Goal: Task Accomplishment & Management: Use online tool/utility

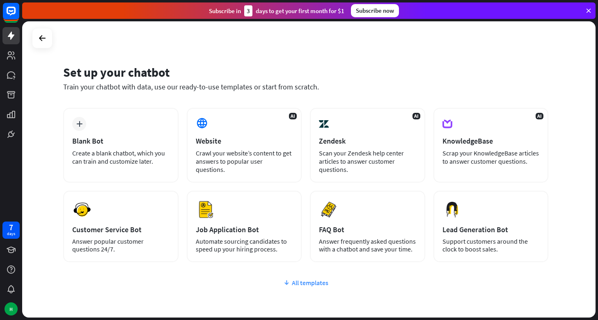
click at [299, 283] on div "All templates" at bounding box center [305, 283] width 485 height 8
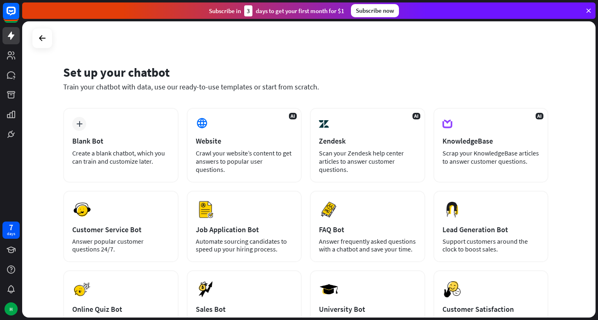
click at [306, 145] on div "plus Blank Bot Create a blank chatbot, which you can train and customize later.…" at bounding box center [305, 264] width 485 height 313
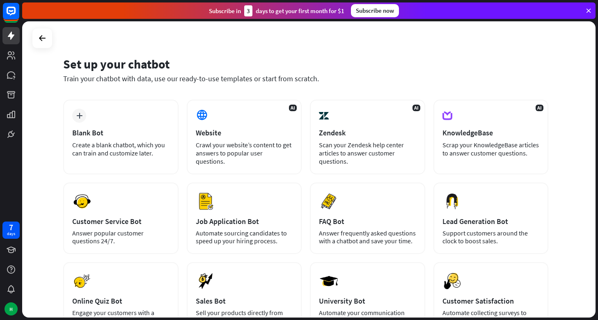
scroll to position [6, 0]
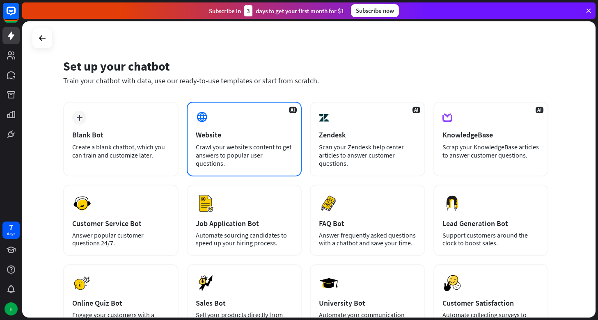
click at [245, 133] on div "Website" at bounding box center [244, 134] width 97 height 9
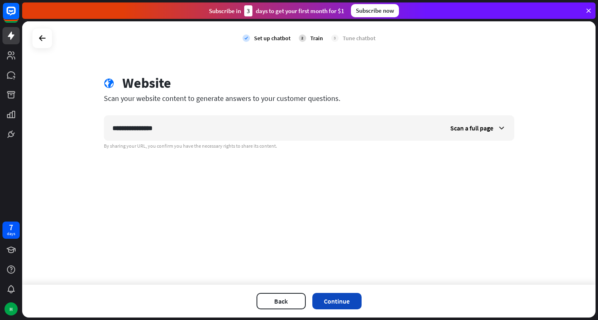
click at [322, 298] on button "Continue" at bounding box center [336, 301] width 49 height 16
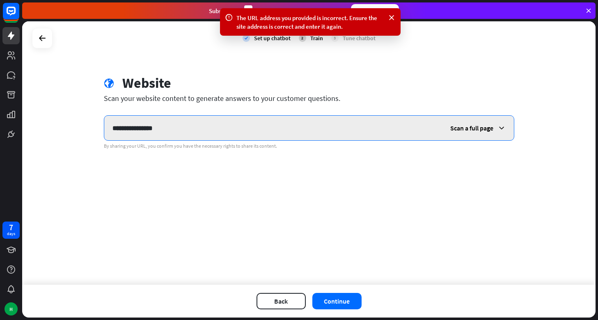
click at [197, 121] on input "**********" at bounding box center [273, 128] width 338 height 25
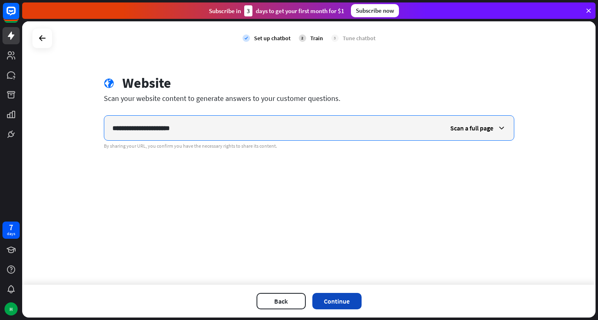
type input "**********"
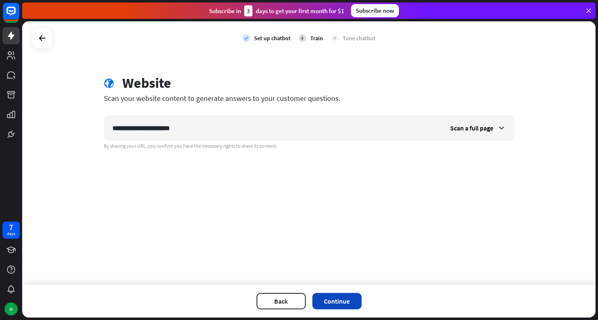
click at [326, 303] on button "Continue" at bounding box center [336, 301] width 49 height 16
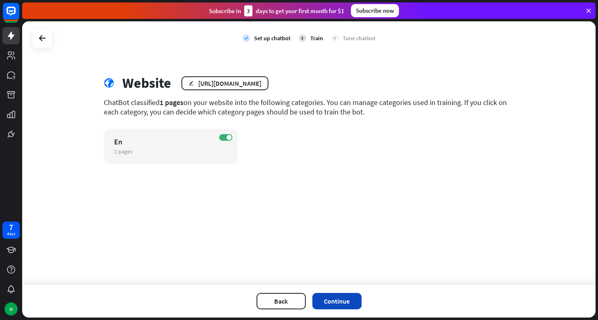
click at [336, 300] on button "Continue" at bounding box center [336, 301] width 49 height 16
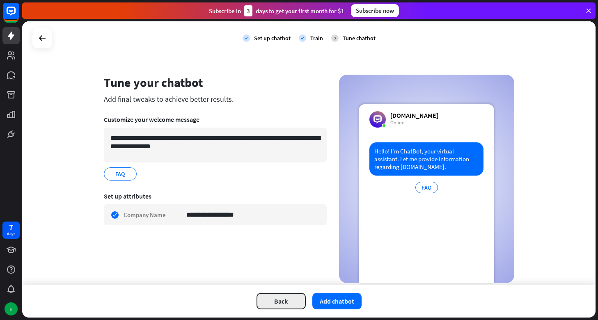
click at [284, 300] on button "Back" at bounding box center [280, 301] width 49 height 16
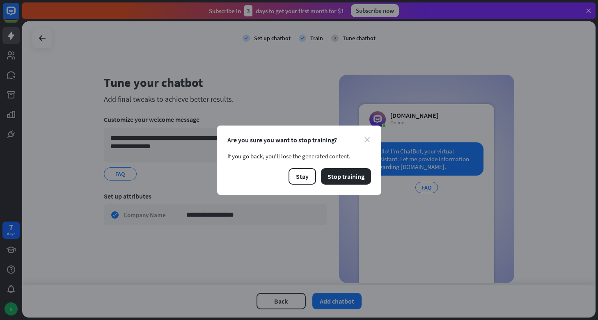
click at [367, 139] on icon "close" at bounding box center [366, 139] width 5 height 5
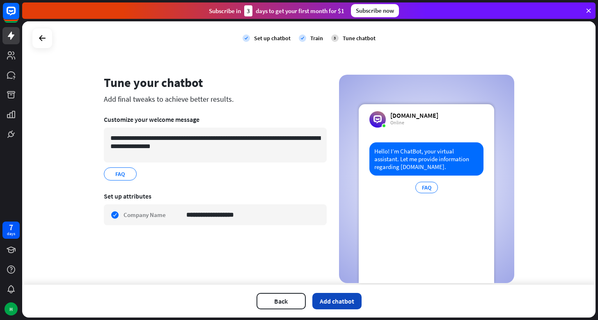
click at [337, 297] on button "Add chatbot" at bounding box center [336, 301] width 49 height 16
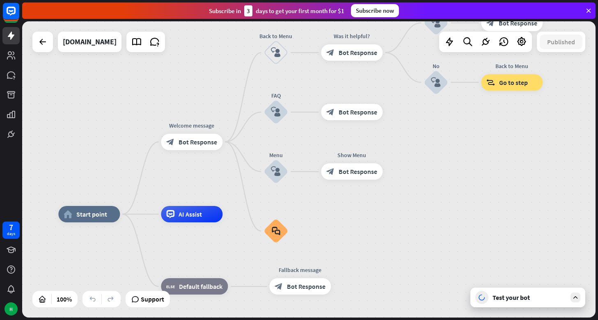
drag, startPoint x: 396, startPoint y: 157, endPoint x: 318, endPoint y: 202, distance: 90.2
click at [318, 202] on div "home_2 Start point Welcome message block_bot_response Bot Response Back to Menu…" at bounding box center [308, 169] width 573 height 296
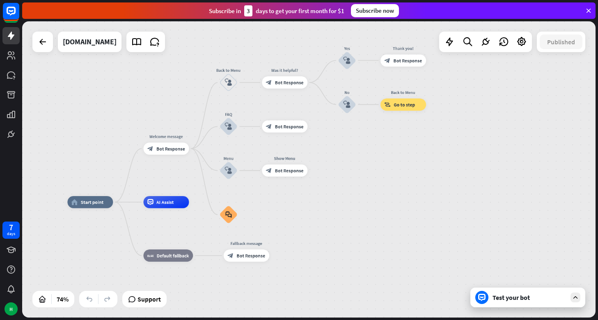
click at [528, 301] on div "Test your bot" at bounding box center [529, 297] width 74 height 8
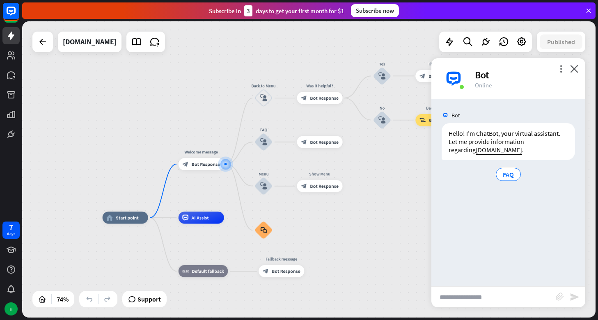
click at [510, 297] on input "text" at bounding box center [493, 297] width 124 height 21
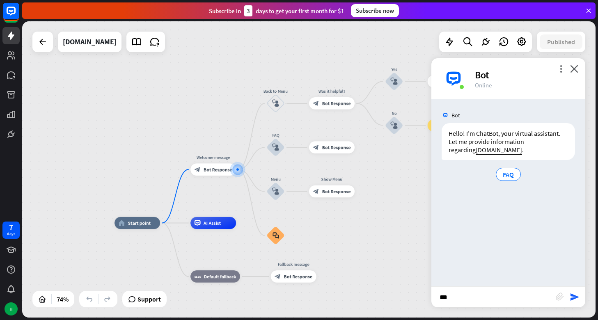
type input "****"
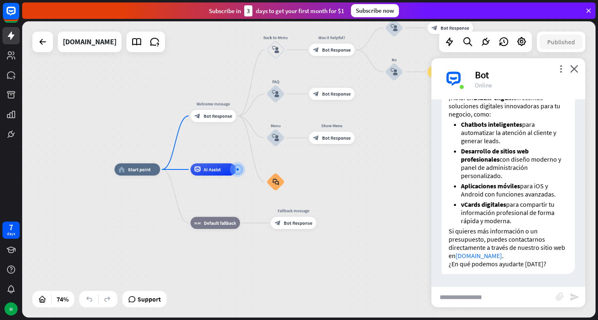
scroll to position [133, 0]
click at [479, 300] on input "text" at bounding box center [493, 297] width 124 height 21
type input "**********"
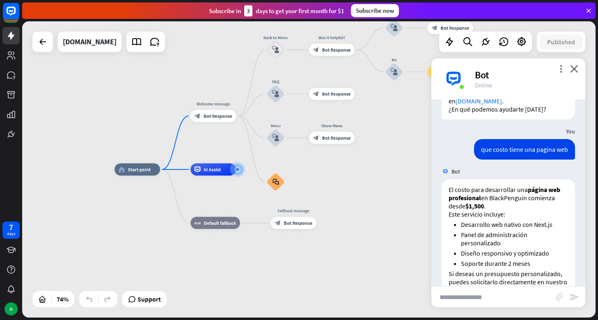
scroll to position [322, 0]
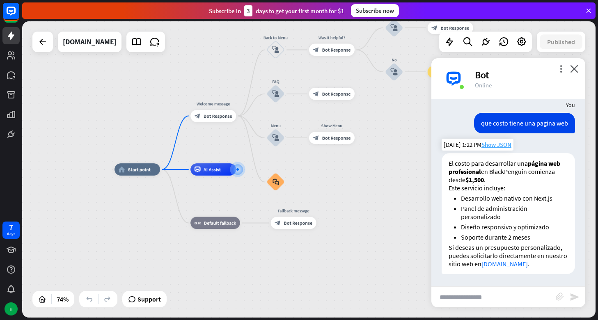
click at [501, 141] on span "Show JSON" at bounding box center [496, 145] width 30 height 8
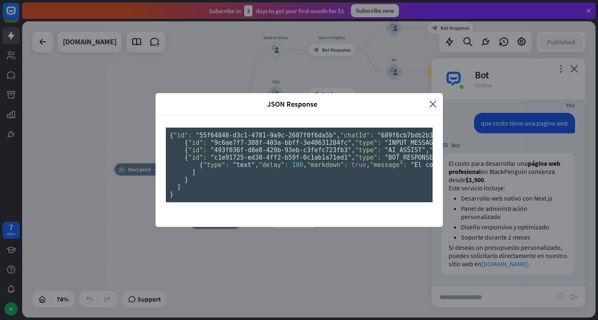
scroll to position [7, 0]
click at [429, 99] on icon "close" at bounding box center [432, 103] width 7 height 9
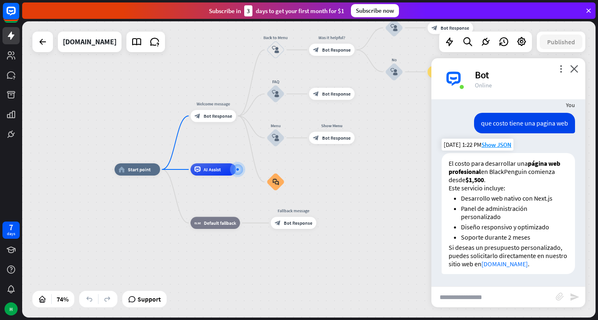
scroll to position [322, 0]
click at [489, 295] on input "text" at bounding box center [493, 297] width 124 height 21
type input "**********"
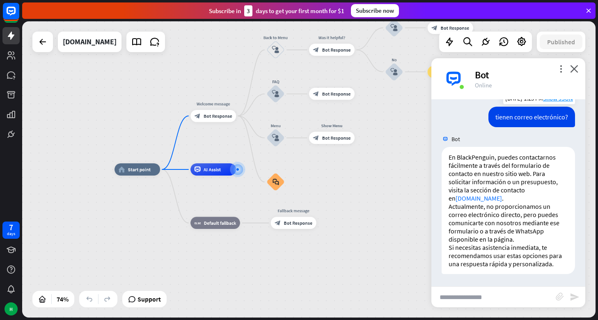
scroll to position [509, 0]
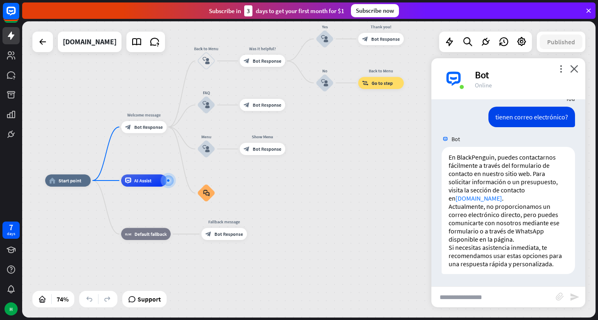
drag, startPoint x: 369, startPoint y: 189, endPoint x: 310, endPoint y: 197, distance: 60.1
click at [309, 197] on div "home_2 Start point Welcome message block_bot_response Bot Response Back to Menu…" at bounding box center [257, 290] width 424 height 219
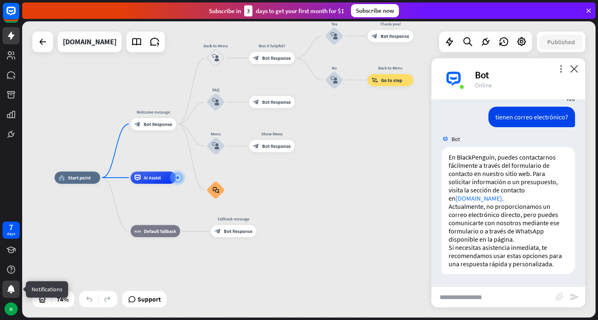
click at [7, 292] on icon at bounding box center [11, 289] width 10 height 10
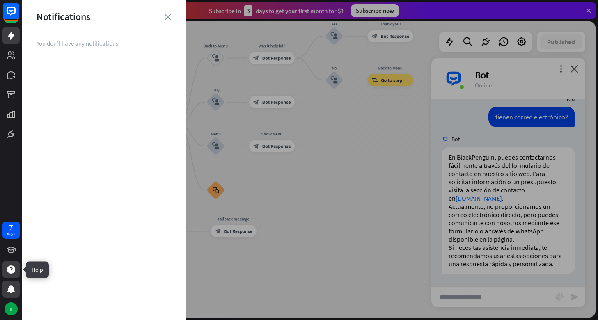
click at [7, 268] on icon at bounding box center [11, 270] width 10 height 10
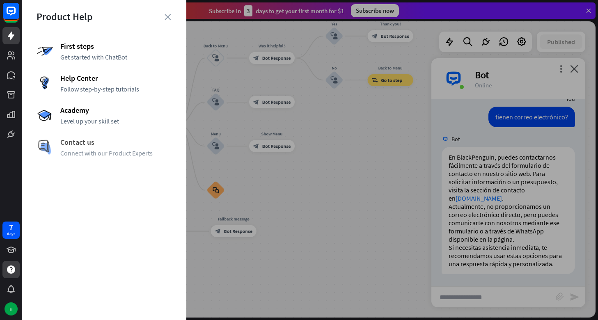
click at [82, 142] on span "Contact us" at bounding box center [116, 141] width 112 height 9
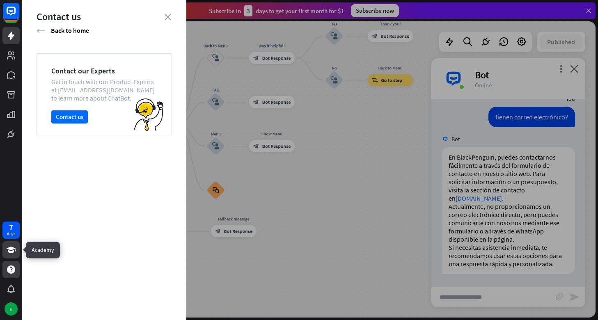
click at [7, 250] on icon at bounding box center [11, 250] width 10 height 10
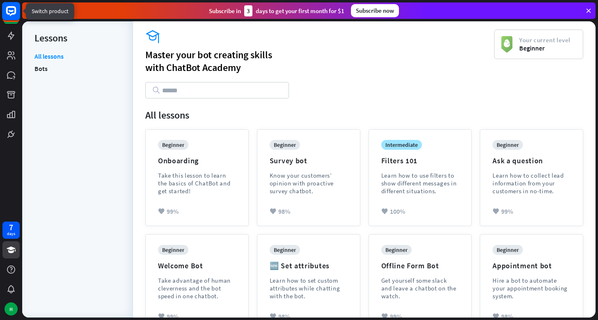
click at [12, 19] on rect at bounding box center [11, 11] width 18 height 18
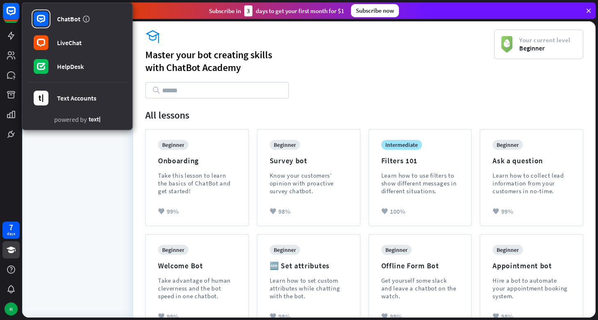
click at [332, 52] on div "Master your bot creating skills with [GEOGRAPHIC_DATA]" at bounding box center [319, 60] width 349 height 25
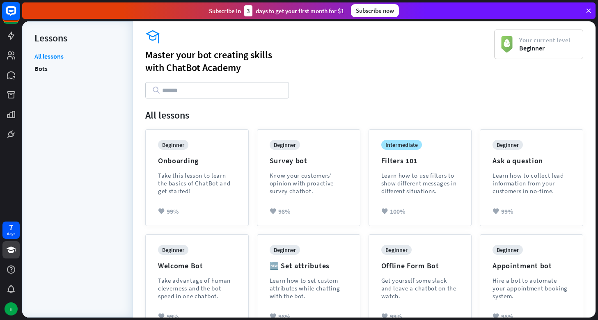
click at [11, 11] on icon at bounding box center [11, 11] width 5 height 2
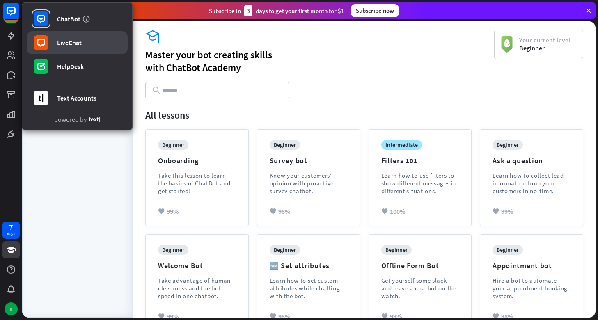
click at [74, 45] on div "LiveChat" at bounding box center [69, 43] width 25 height 8
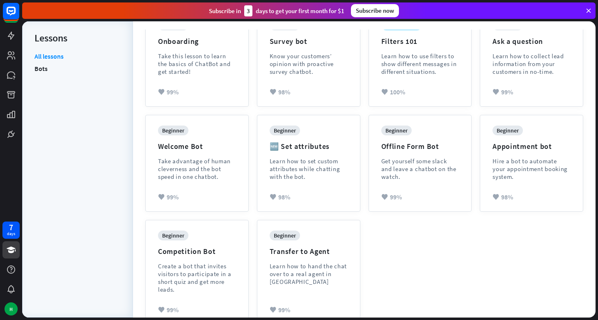
scroll to position [128, 0]
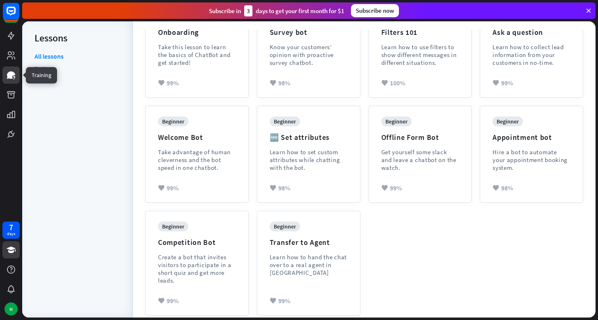
click at [11, 71] on icon at bounding box center [11, 75] width 10 height 10
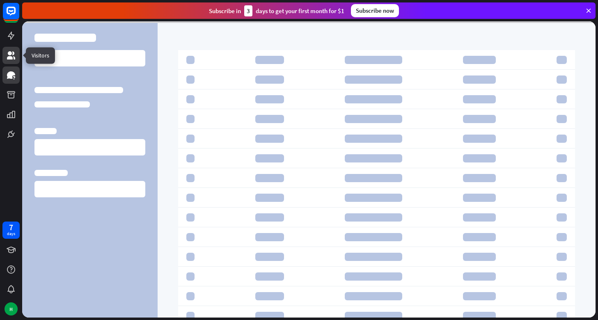
click at [12, 59] on icon at bounding box center [11, 55] width 8 height 8
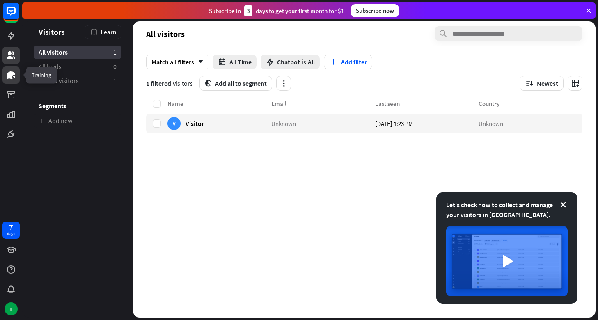
click at [9, 78] on icon at bounding box center [11, 74] width 8 height 7
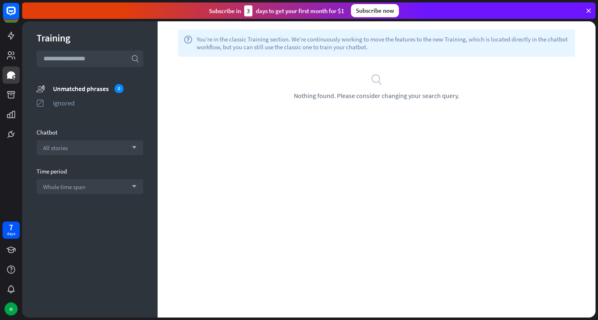
click at [103, 61] on input "text" at bounding box center [90, 58] width 107 height 16
click at [16, 36] on icon at bounding box center [11, 36] width 10 height 10
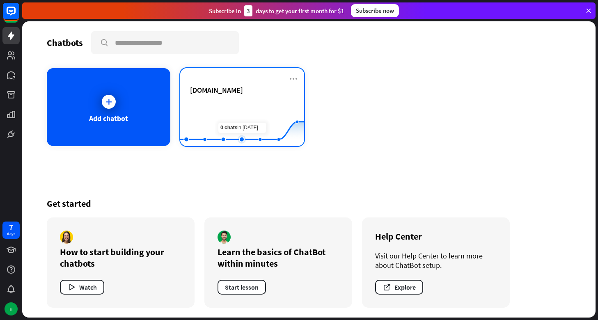
click at [244, 131] on rect at bounding box center [241, 125] width 123 height 51
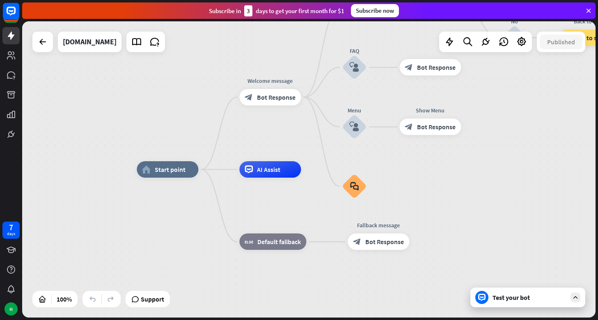
click at [549, 301] on div "Test your bot" at bounding box center [529, 297] width 74 height 8
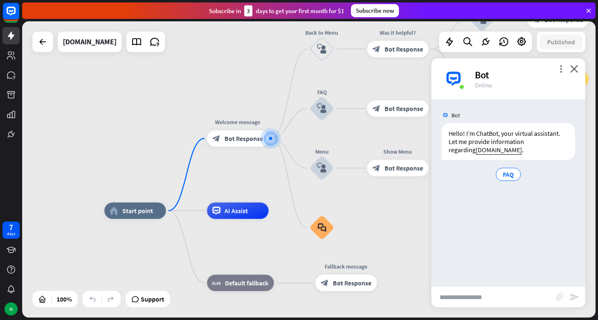
click at [521, 297] on input "text" at bounding box center [493, 297] width 124 height 21
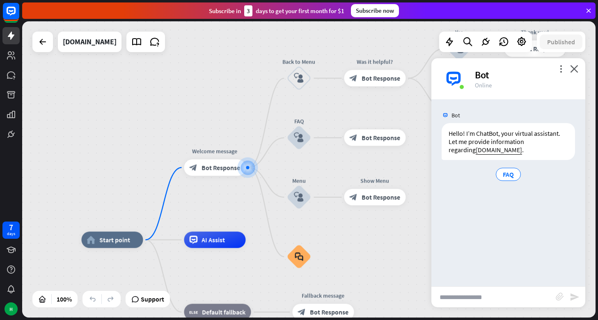
paste input "**********"
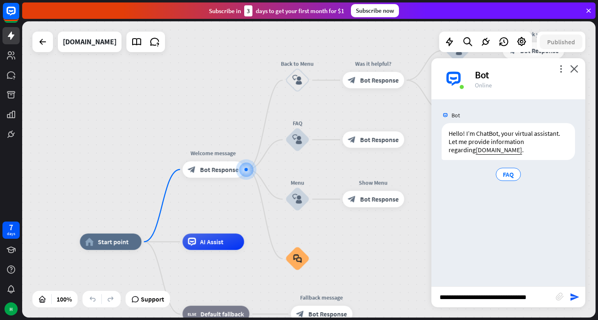
type input "**********"
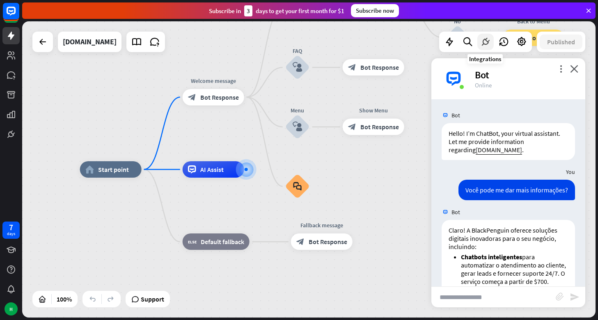
click at [487, 43] on icon at bounding box center [485, 42] width 11 height 11
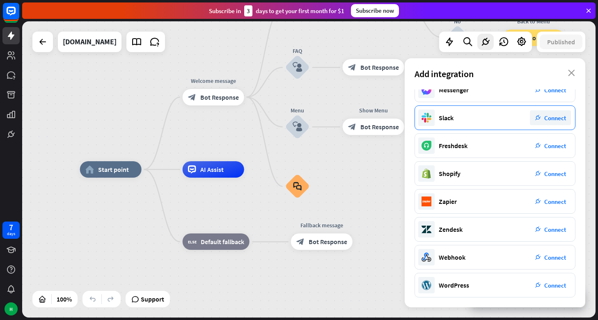
scroll to position [96, 0]
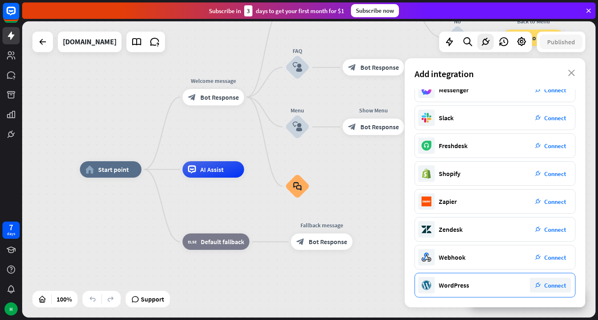
click at [551, 282] on span "Connect" at bounding box center [555, 285] width 22 height 8
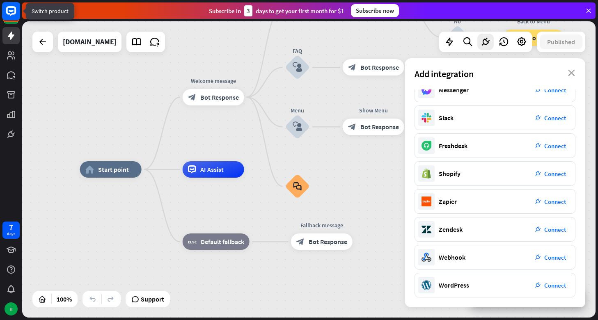
click at [8, 14] on icon at bounding box center [11, 11] width 10 height 10
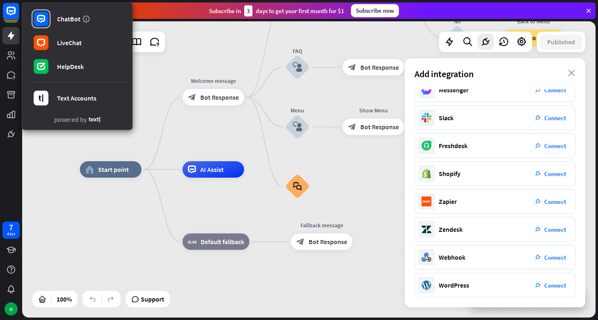
click at [90, 201] on div "home_2 Start point Welcome message block_bot_response Bot Response Back to Menu…" at bounding box center [366, 317] width 573 height 296
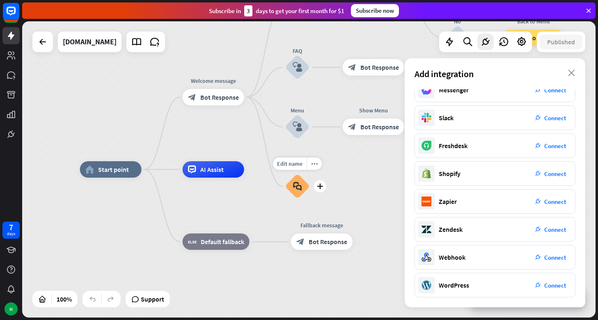
drag, startPoint x: 313, startPoint y: 162, endPoint x: 285, endPoint y: 195, distance: 43.6
click at [299, 187] on icon "block_faq" at bounding box center [297, 186] width 9 height 9
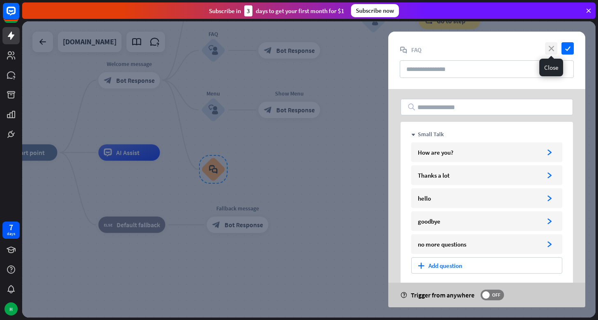
click at [546, 49] on icon "close" at bounding box center [551, 48] width 12 height 12
